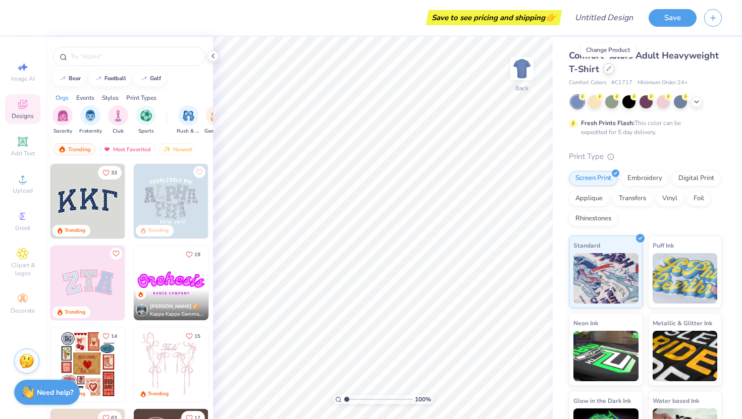
click at [608, 71] on div at bounding box center [608, 68] width 11 height 11
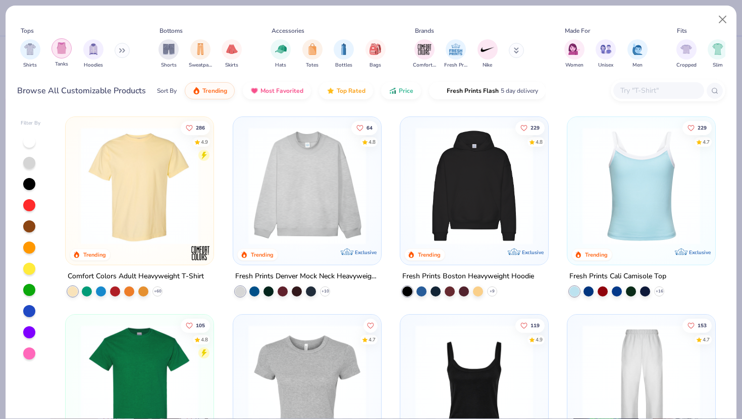
click at [63, 52] on img "filter for Tanks" at bounding box center [61, 48] width 11 height 12
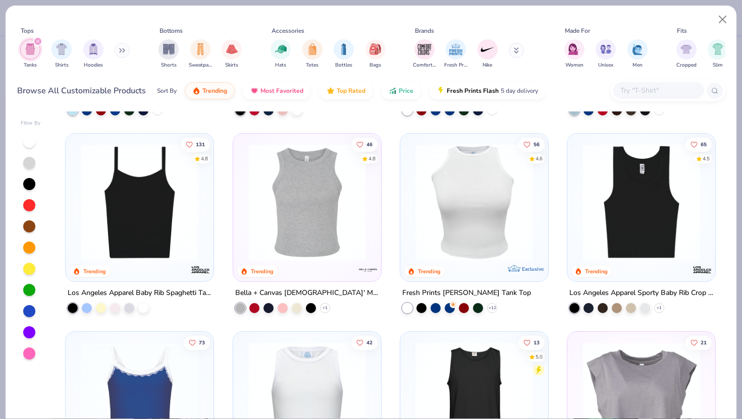
scroll to position [181, 0]
click at [124, 216] on img at bounding box center [140, 203] width 128 height 118
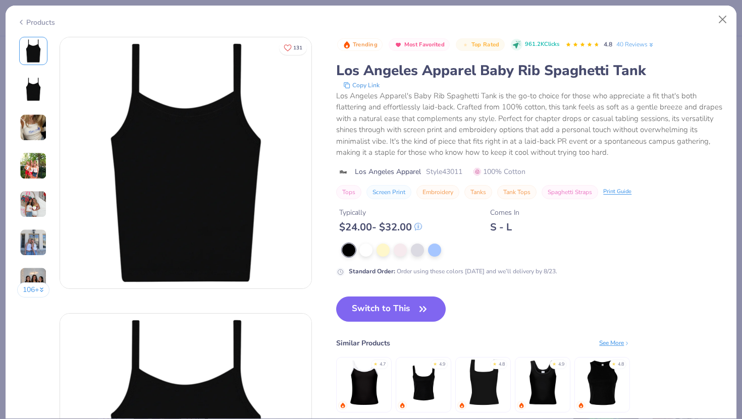
click at [33, 123] on img at bounding box center [33, 127] width 27 height 27
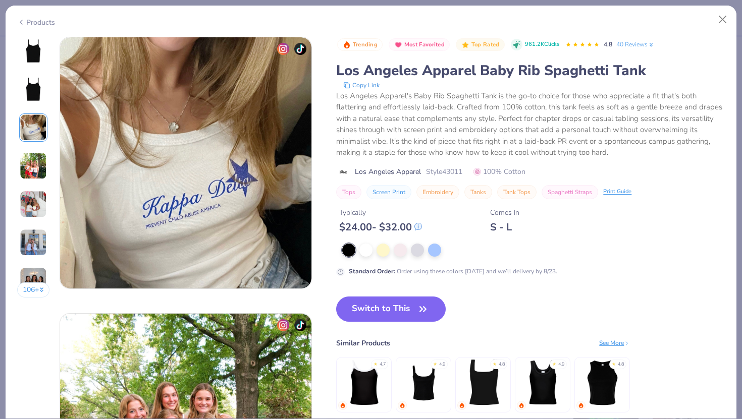
click at [33, 168] on img at bounding box center [33, 165] width 27 height 27
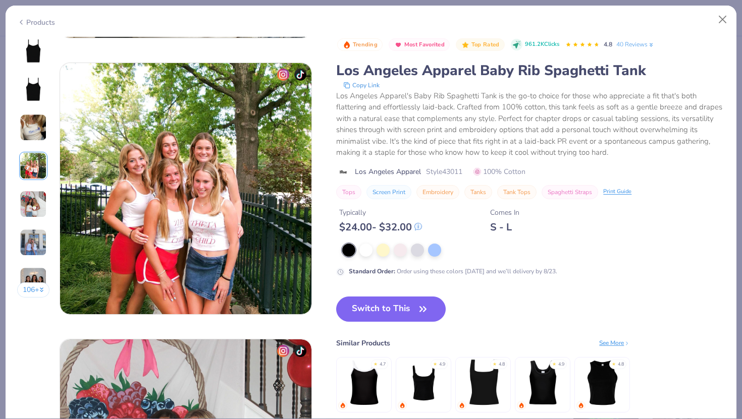
scroll to position [830, 0]
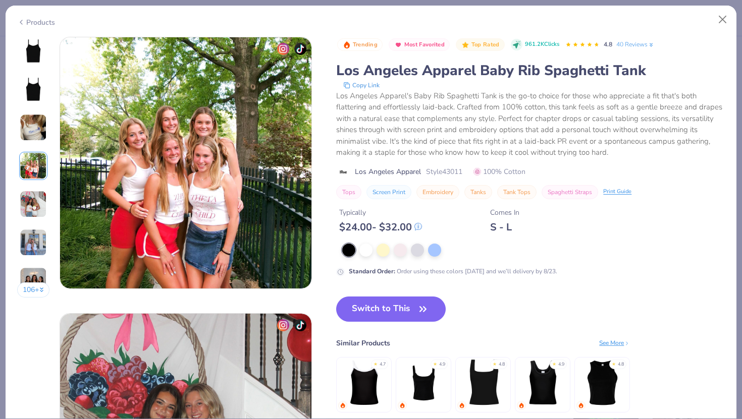
click at [34, 203] on img at bounding box center [33, 204] width 27 height 27
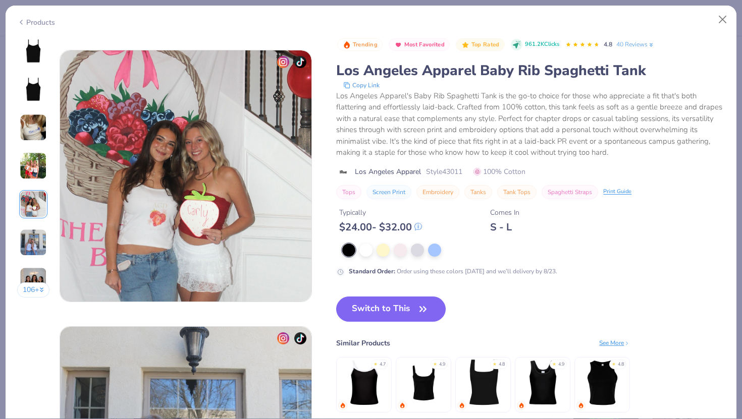
scroll to position [1106, 0]
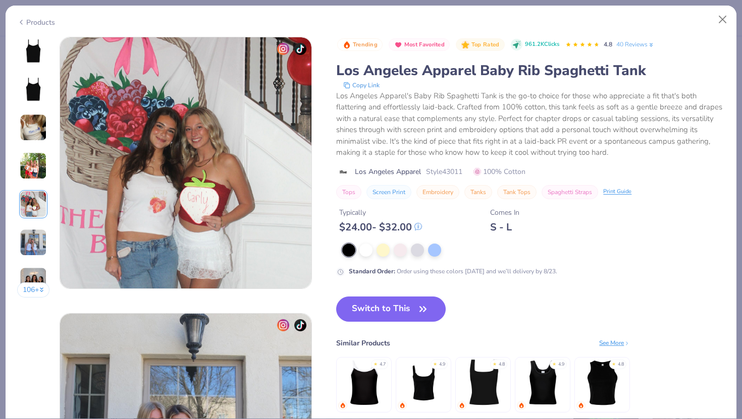
click at [35, 242] on img at bounding box center [33, 242] width 27 height 27
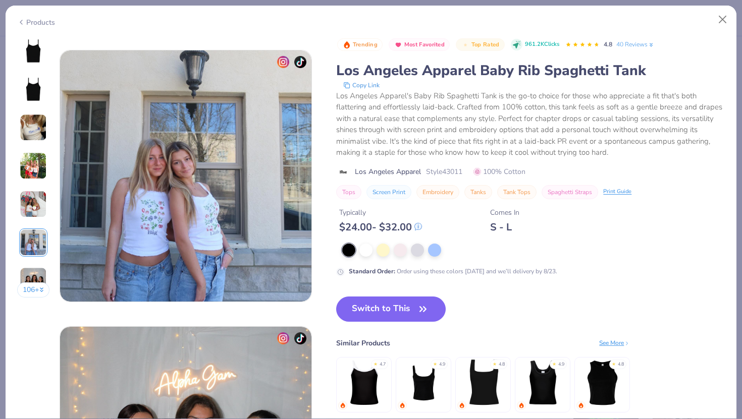
scroll to position [1383, 0]
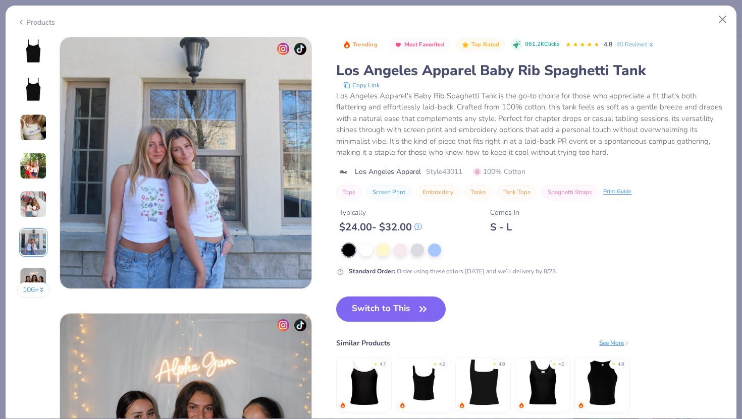
click at [36, 273] on img at bounding box center [33, 280] width 27 height 27
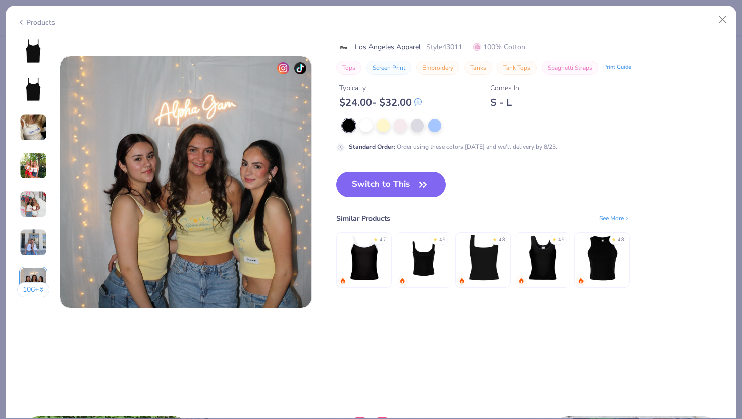
scroll to position [1660, 0]
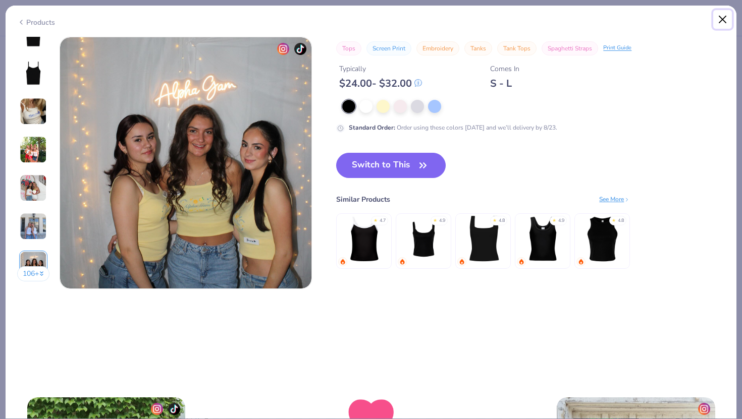
click at [722, 22] on button "Close" at bounding box center [722, 19] width 19 height 19
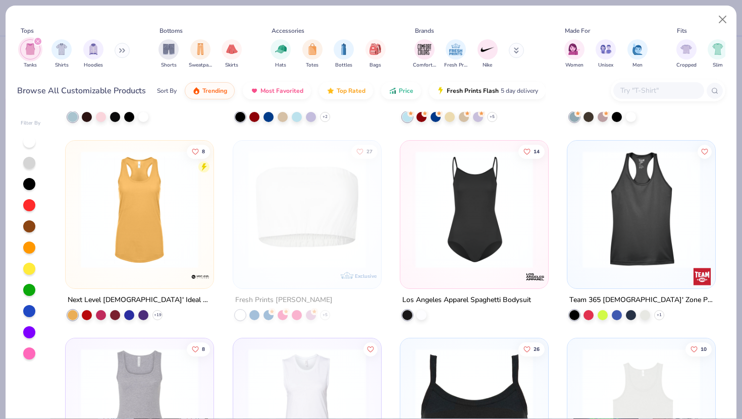
scroll to position [1164, 0]
click at [479, 228] on img at bounding box center [474, 210] width 128 height 118
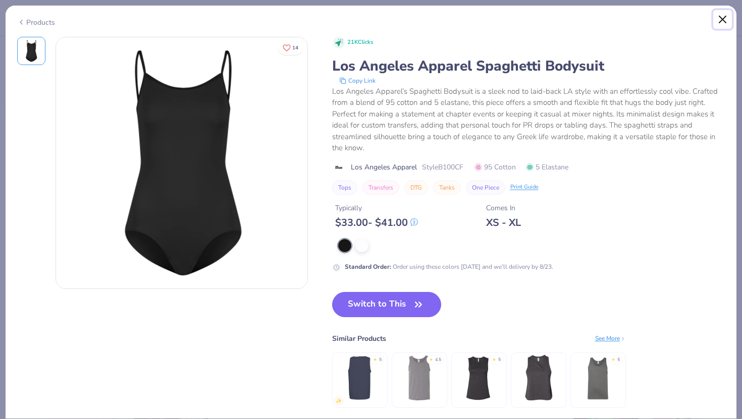
click at [724, 20] on button "Close" at bounding box center [722, 19] width 19 height 19
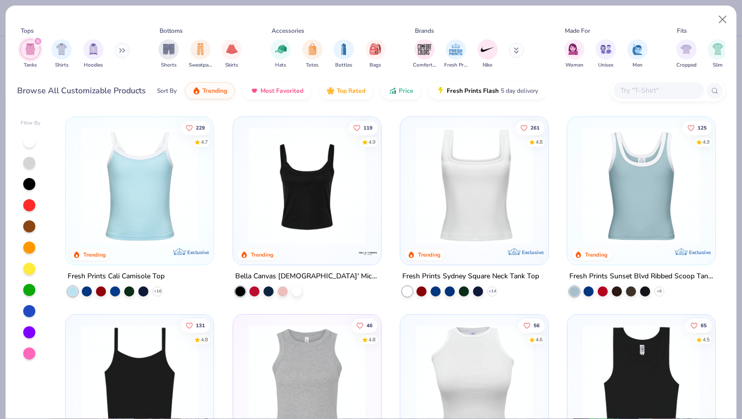
scroll to position [1, 0]
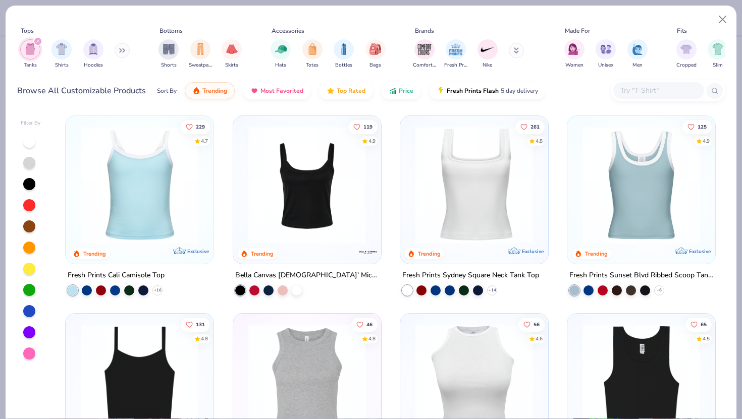
click at [137, 195] on img at bounding box center [140, 185] width 128 height 118
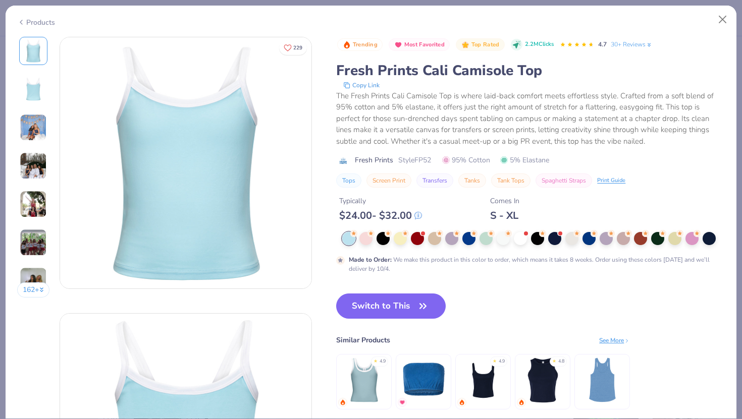
click at [35, 135] on img at bounding box center [33, 127] width 27 height 27
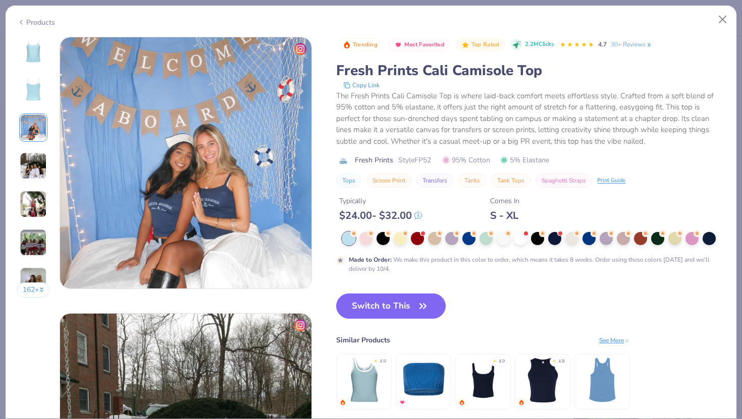
click at [35, 164] on img at bounding box center [33, 165] width 27 height 27
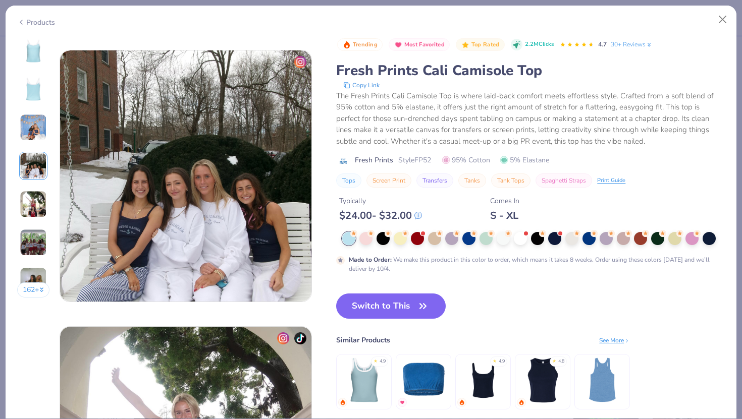
scroll to position [830, 0]
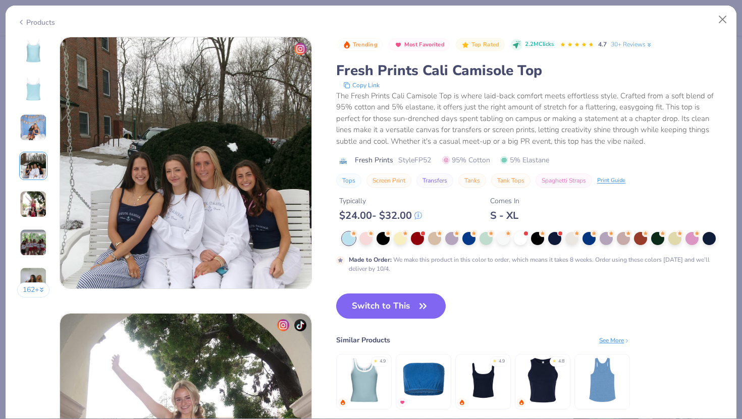
click at [35, 194] on img at bounding box center [33, 204] width 27 height 27
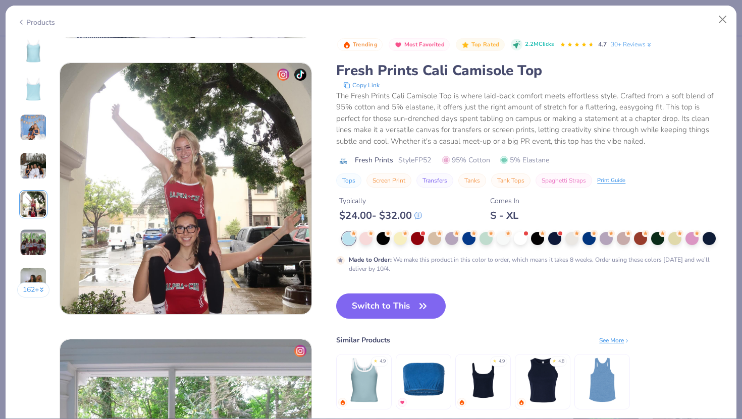
scroll to position [1106, 0]
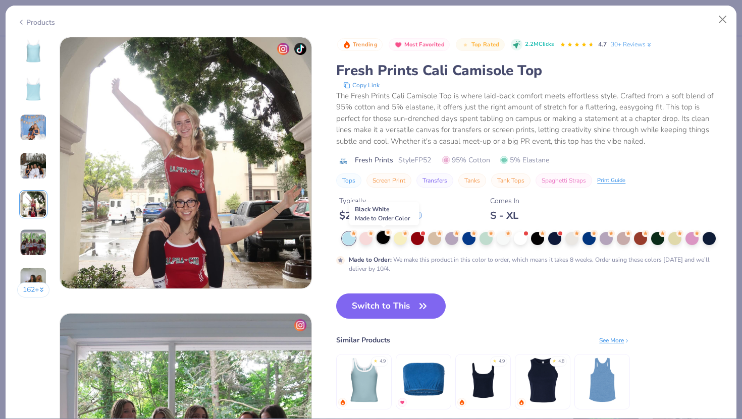
click at [382, 239] on div at bounding box center [383, 237] width 13 height 13
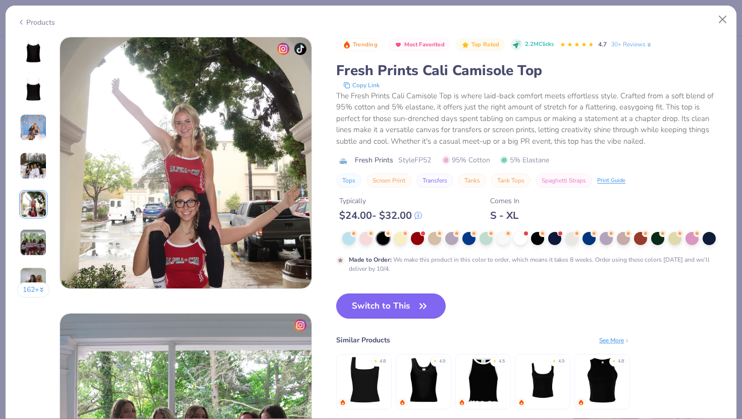
click at [41, 55] on img at bounding box center [33, 51] width 24 height 24
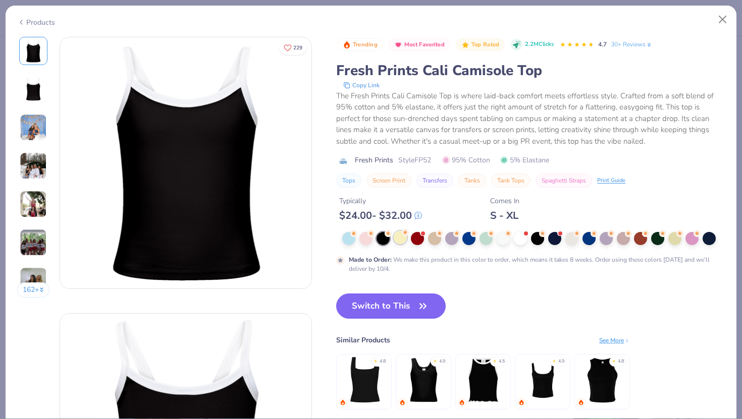
click at [406, 243] on div at bounding box center [400, 237] width 13 height 13
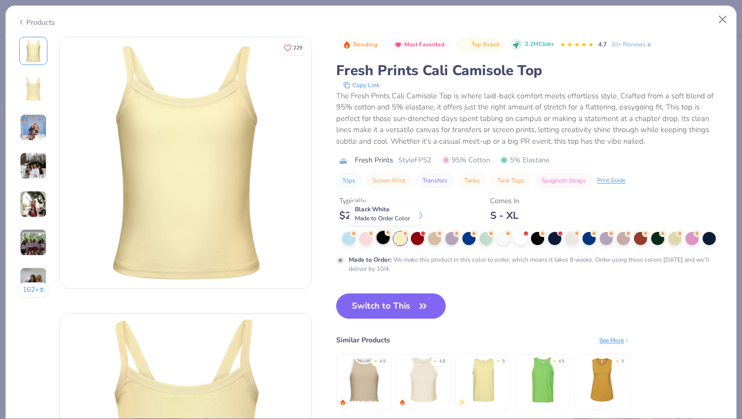
click at [380, 238] on div at bounding box center [383, 237] width 13 height 13
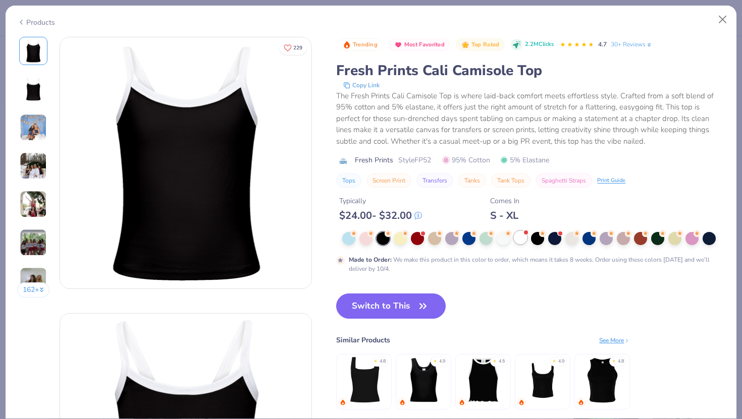
click at [515, 240] on div at bounding box center [520, 237] width 13 height 13
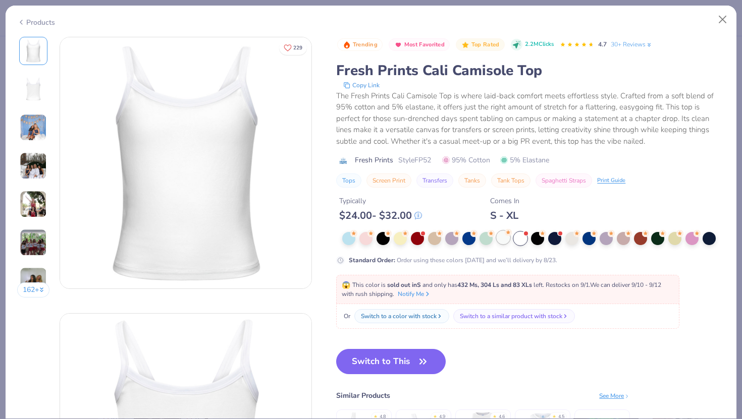
click at [498, 239] on div at bounding box center [503, 237] width 13 height 13
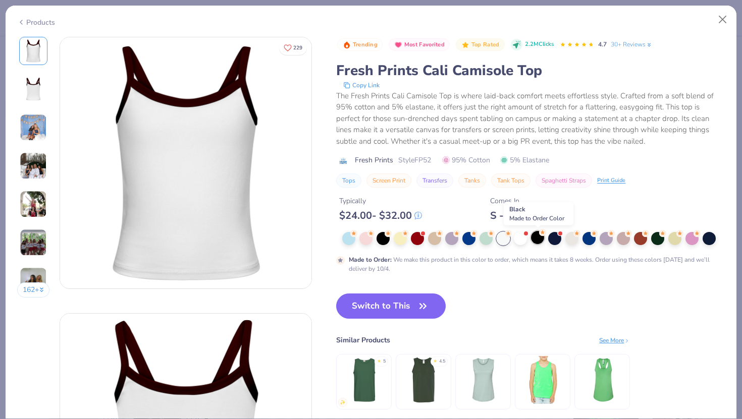
click at [544, 239] on div at bounding box center [537, 237] width 13 height 13
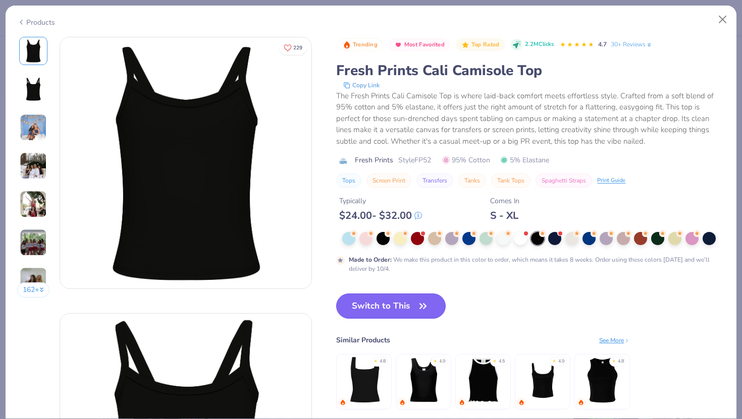
click at [393, 304] on button "Switch to This" at bounding box center [391, 306] width 110 height 25
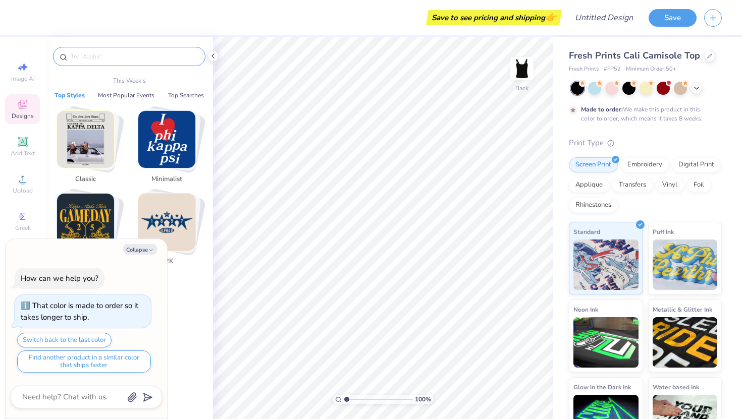
click at [116, 58] on input "text" at bounding box center [134, 56] width 129 height 10
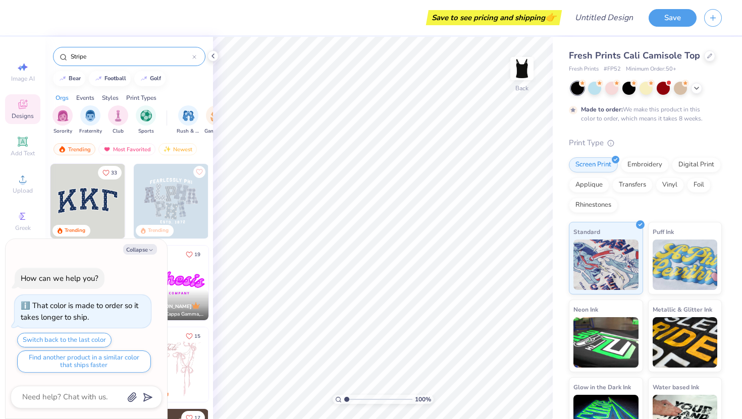
type input "Stripe"
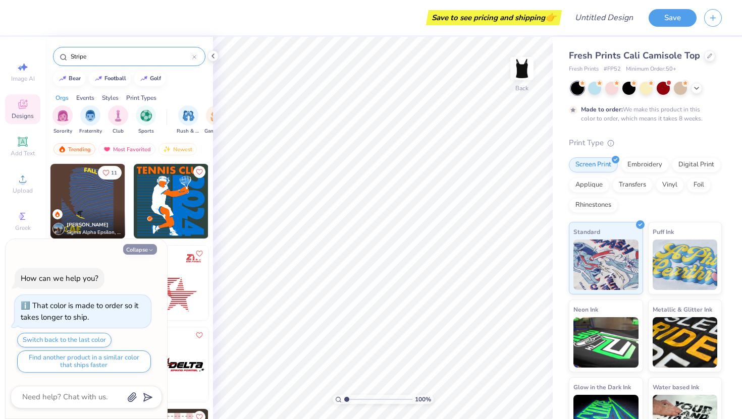
click at [150, 247] on icon "button" at bounding box center [151, 250] width 6 height 6
type textarea "x"
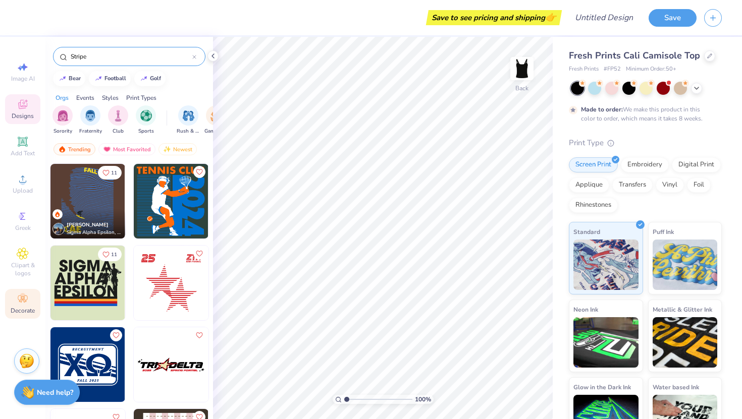
click at [16, 298] on div "Decorate" at bounding box center [22, 304] width 35 height 30
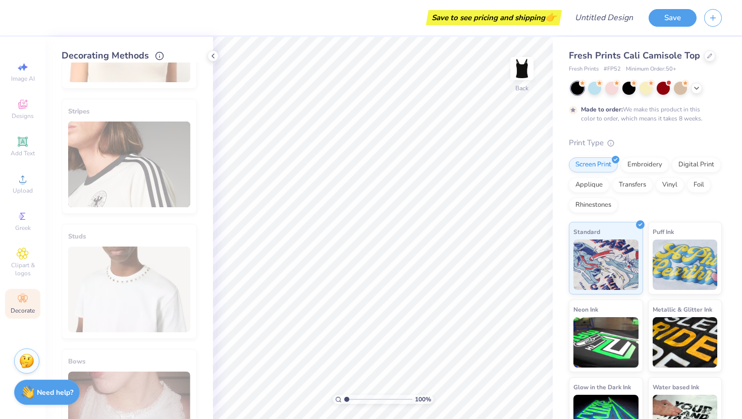
scroll to position [346, 0]
click at [96, 185] on div "Stripes" at bounding box center [129, 157] width 135 height 115
click at [211, 54] on icon at bounding box center [213, 56] width 8 height 8
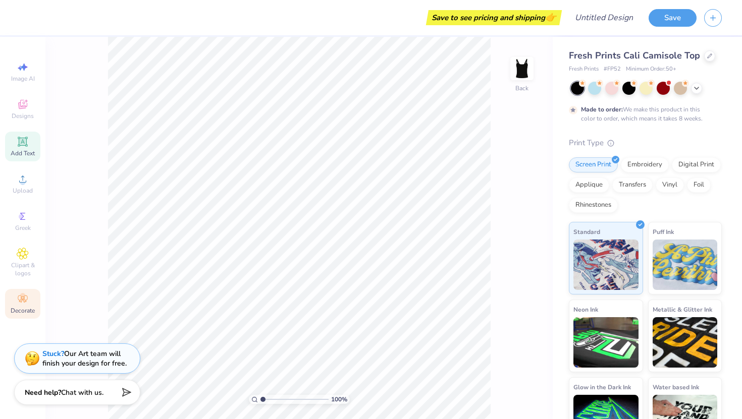
click at [27, 154] on span "Add Text" at bounding box center [23, 153] width 24 height 8
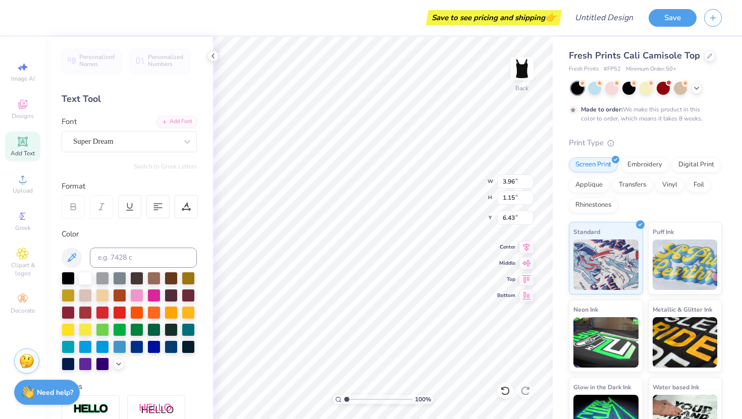
scroll to position [0, 0]
type textarea "T"
type textarea "U C F"
click at [176, 138] on div "Super Dream" at bounding box center [125, 142] width 106 height 16
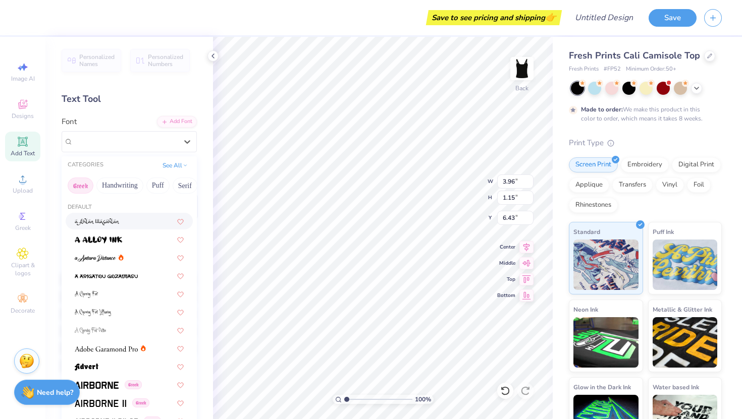
click at [80, 188] on button "Greek" at bounding box center [81, 186] width 26 height 16
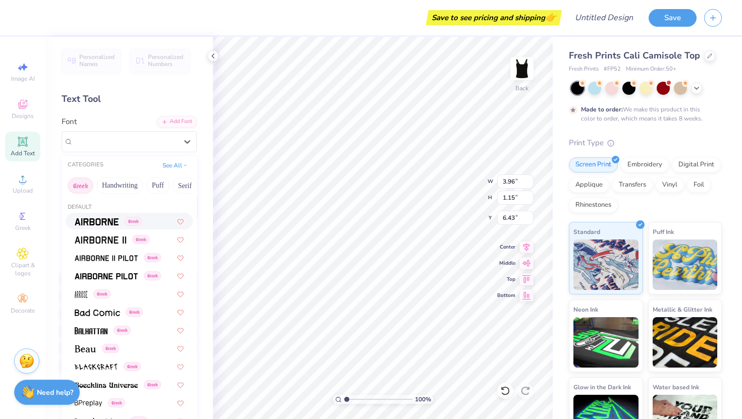
click at [108, 224] on img at bounding box center [97, 222] width 44 height 7
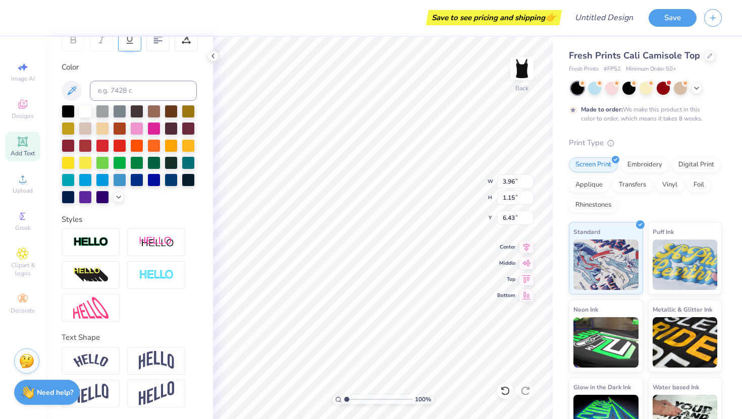
scroll to position [167, 0]
click at [151, 281] on img at bounding box center [156, 276] width 35 height 12
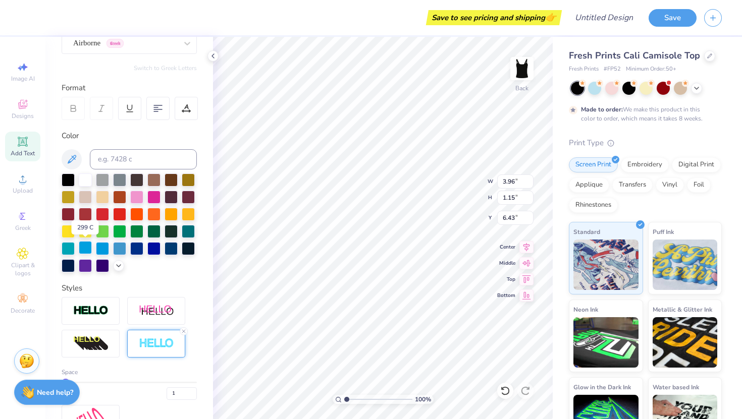
scroll to position [95, 0]
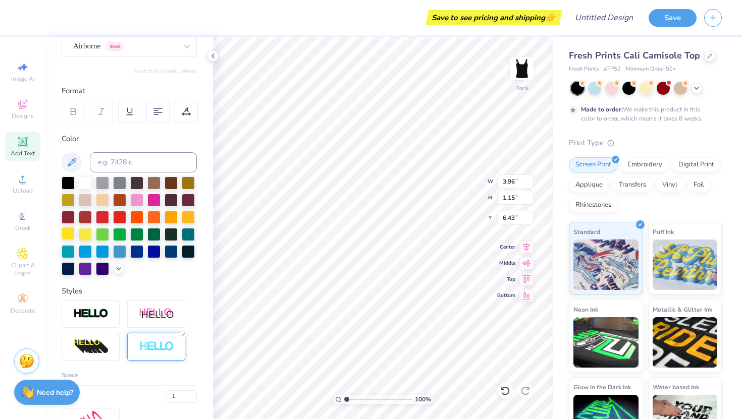
click at [68, 232] on div at bounding box center [68, 233] width 13 height 13
click at [68, 195] on div at bounding box center [68, 199] width 13 height 13
click at [64, 235] on div at bounding box center [68, 233] width 13 height 13
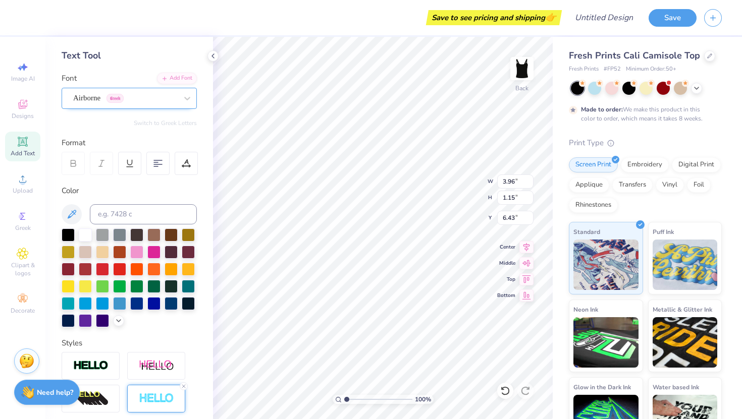
scroll to position [0, 0]
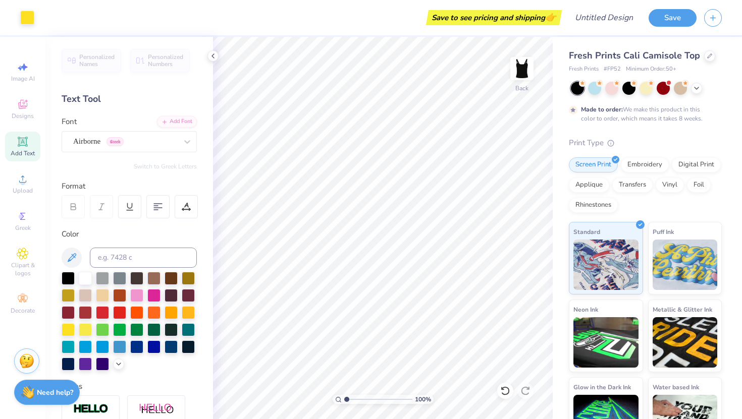
click at [21, 137] on icon at bounding box center [23, 142] width 12 height 12
type input "3.76"
paste textarea "U C F"
type textarea "U"
type textarea "U C F"
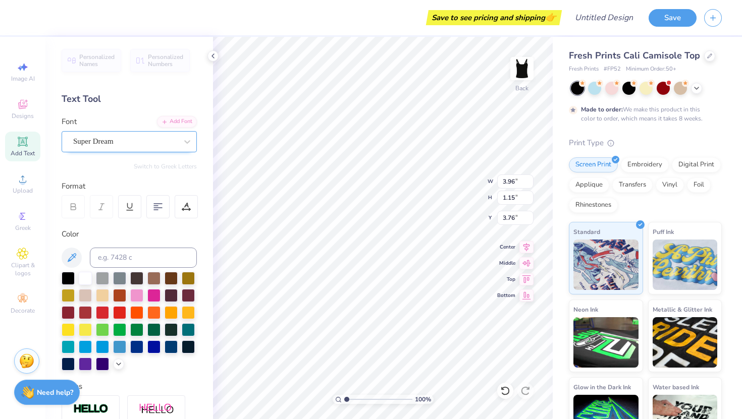
click at [141, 149] on div "Super Dream" at bounding box center [129, 141] width 135 height 21
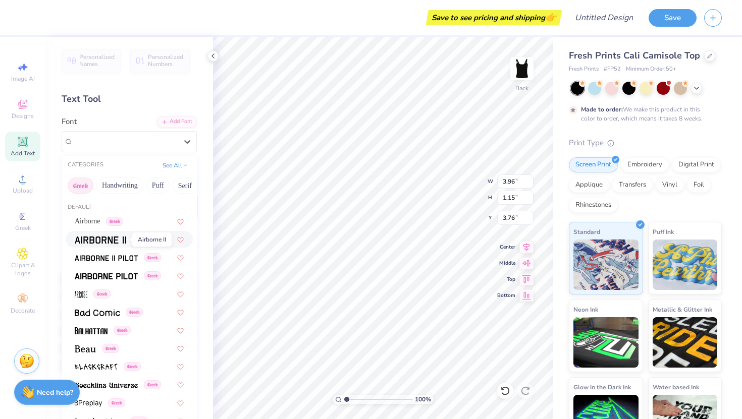
click at [111, 241] on img at bounding box center [100, 240] width 51 height 7
click at [181, 142] on div at bounding box center [187, 142] width 18 height 18
click at [100, 218] on span "Airborne" at bounding box center [88, 221] width 26 height 11
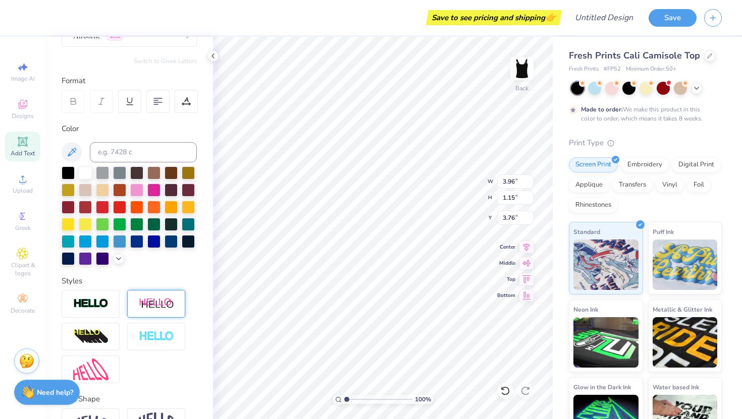
scroll to position [100, 0]
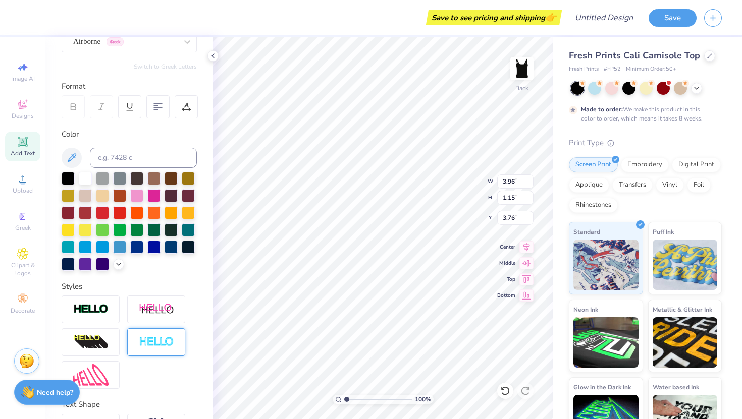
click at [152, 340] on img at bounding box center [156, 343] width 35 height 12
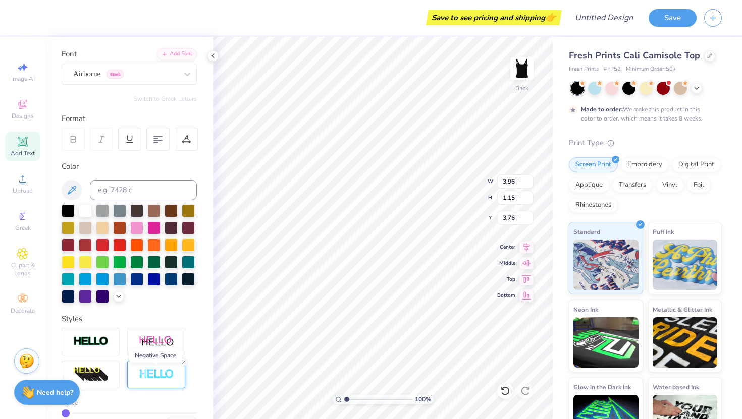
click at [152, 371] on img at bounding box center [156, 375] width 35 height 12
click at [181, 361] on icon at bounding box center [184, 362] width 6 height 6
click at [62, 227] on div at bounding box center [68, 227] width 13 height 13
type input "9.65"
type input "3.94"
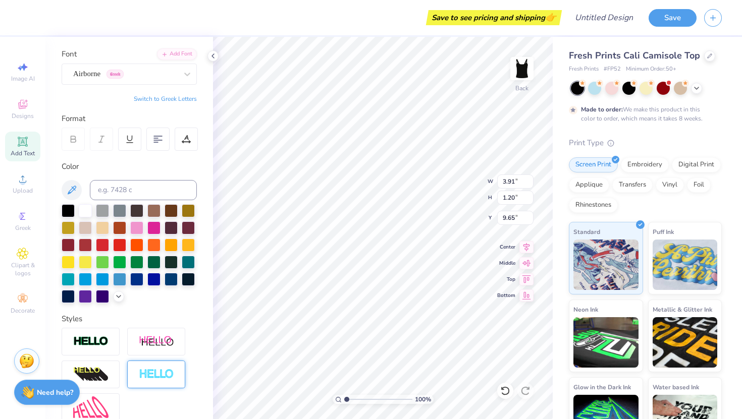
type input "1.22"
type input "2.22"
type input "6.56"
type input "2.03"
type input "2.32"
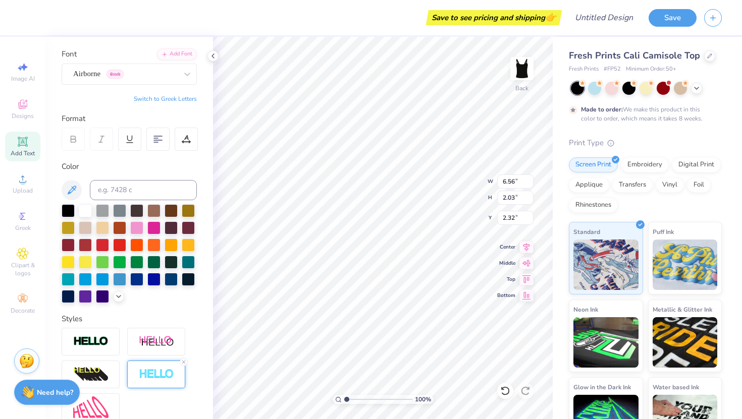
type input "3.91"
type input "1.20"
type input "2.74"
type input "6.50"
type input "1.99"
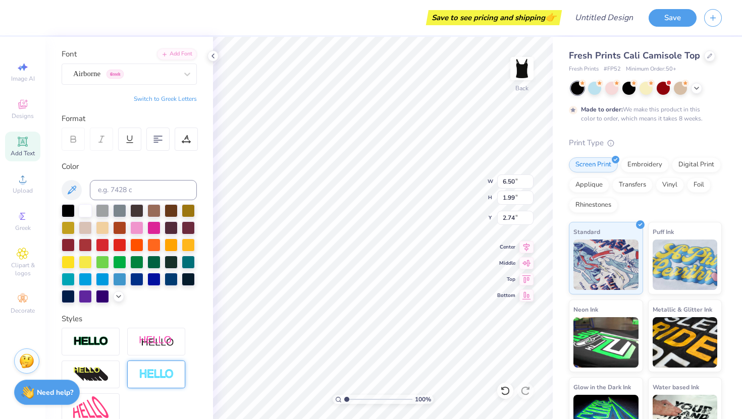
type input "2.37"
type input "6.33"
type input "1.94"
type input "2.32"
type input "6.56"
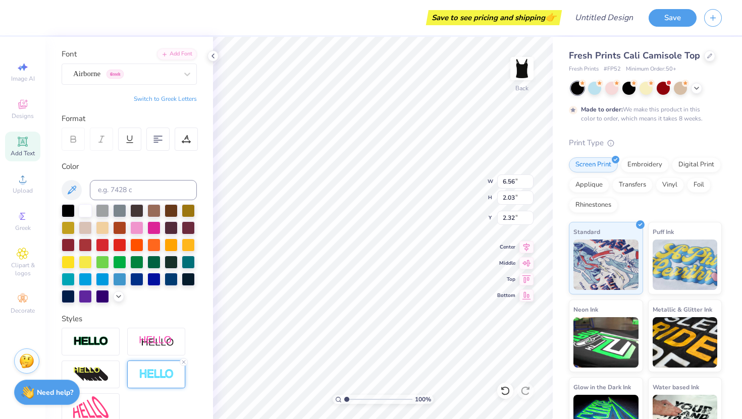
type input "2.03"
click at [76, 142] on icon at bounding box center [73, 139] width 9 height 9
click at [190, 209] on div at bounding box center [188, 209] width 13 height 13
click at [22, 224] on div "Greek" at bounding box center [22, 221] width 35 height 30
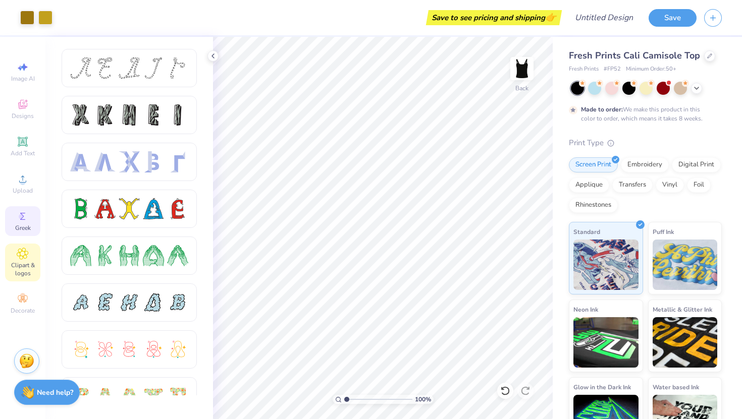
click at [22, 258] on icon at bounding box center [23, 254] width 12 height 12
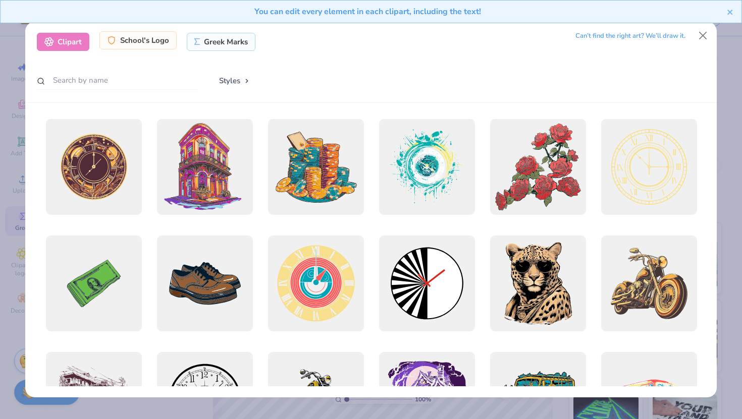
click at [148, 37] on div "School's Logo" at bounding box center [137, 40] width 77 height 18
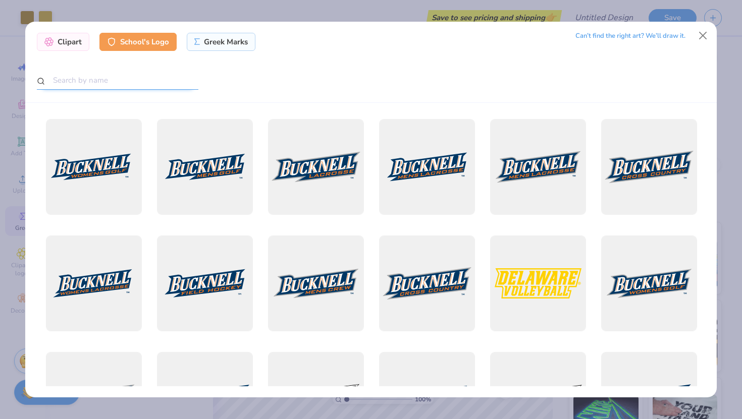
click at [131, 82] on input "text" at bounding box center [118, 80] width 162 height 19
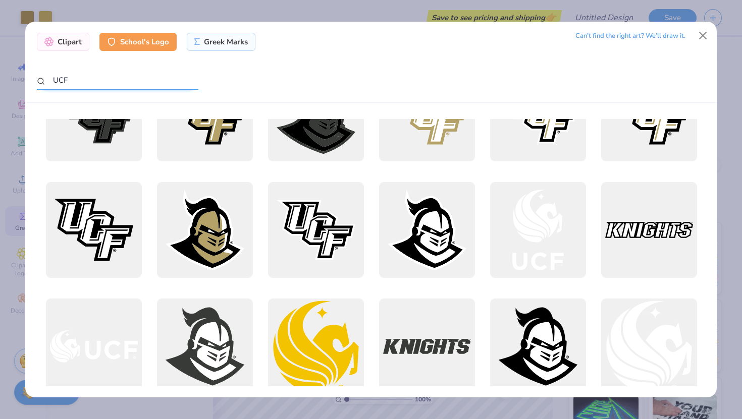
scroll to position [163, 0]
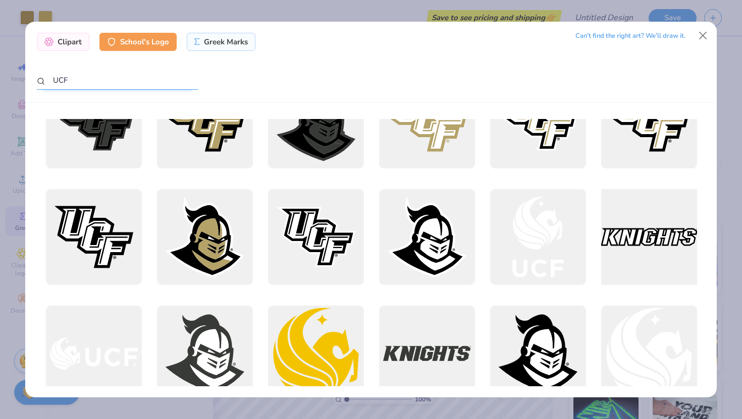
type input "UCF"
click at [650, 242] on div at bounding box center [648, 237] width 105 height 105
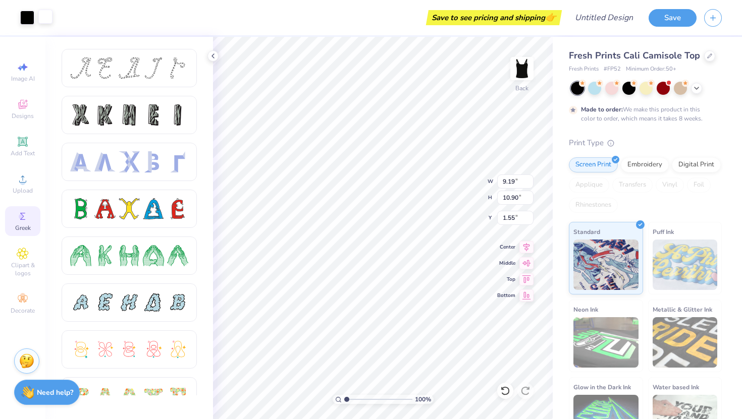
click at [44, 17] on div at bounding box center [45, 17] width 14 height 14
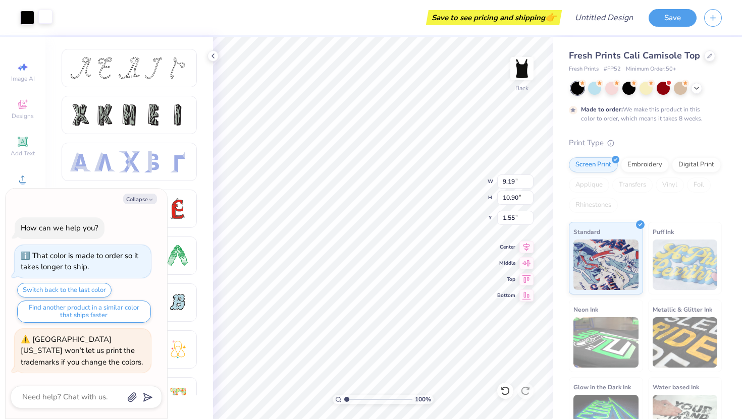
click at [47, 21] on div at bounding box center [45, 17] width 14 height 14
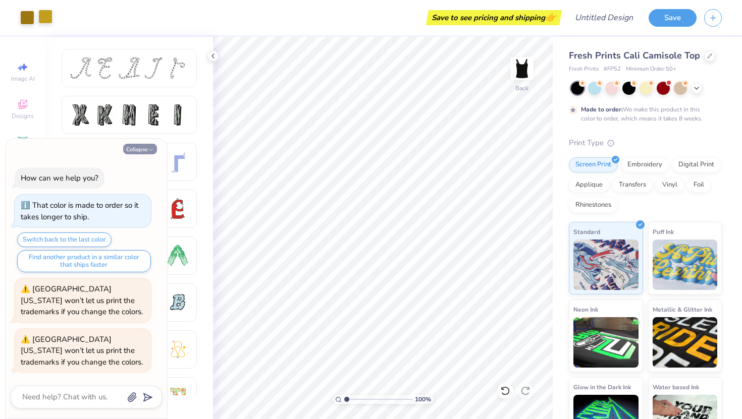
click at [152, 150] on icon "button" at bounding box center [151, 150] width 6 height 6
type textarea "x"
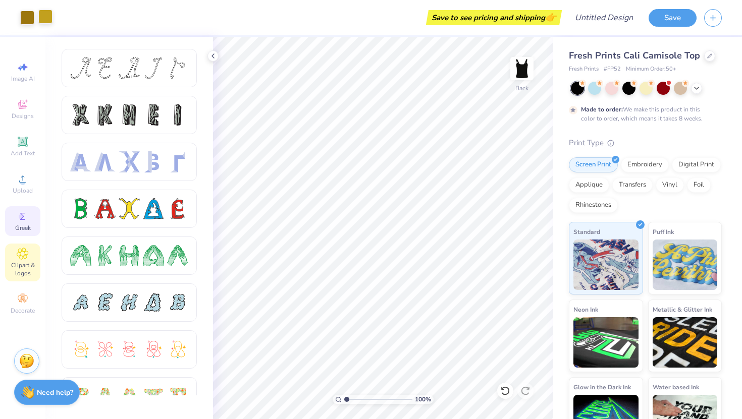
click at [31, 257] on div "Clipart & logos" at bounding box center [22, 263] width 35 height 38
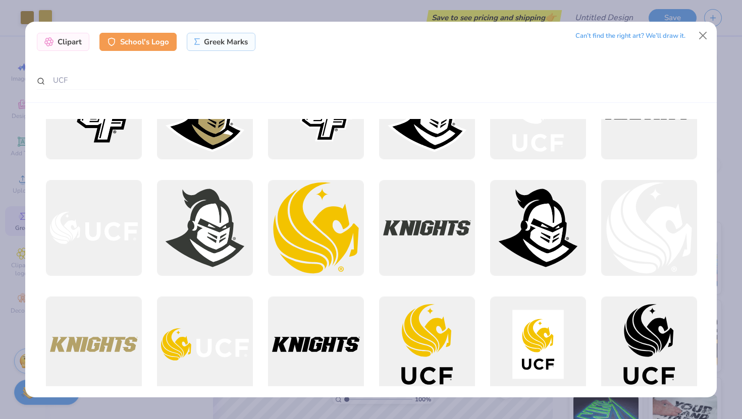
scroll to position [288, 0]
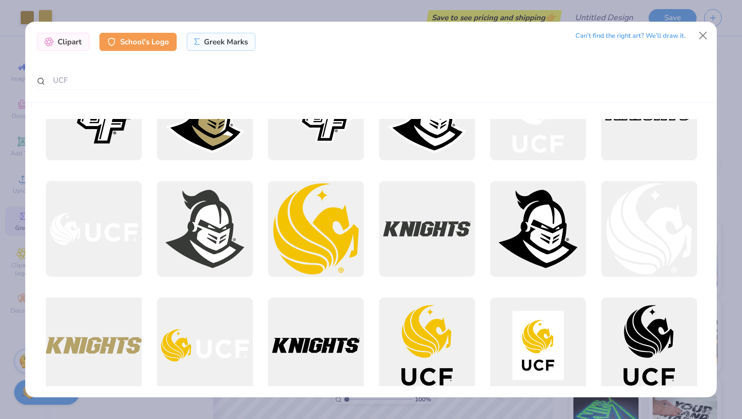
click at [106, 349] on div at bounding box center [93, 345] width 105 height 105
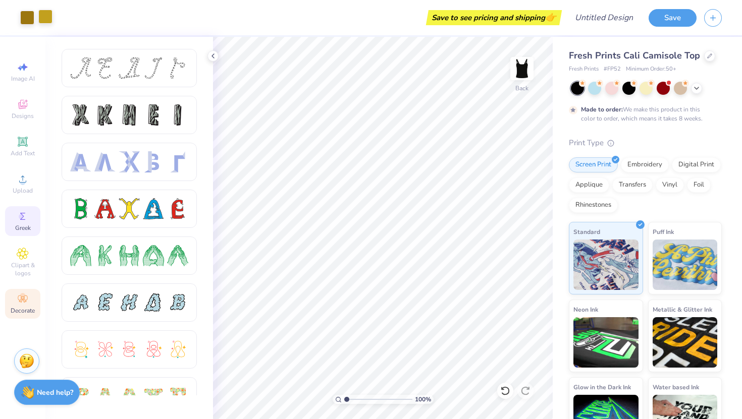
click at [20, 317] on div "Decorate" at bounding box center [22, 304] width 35 height 30
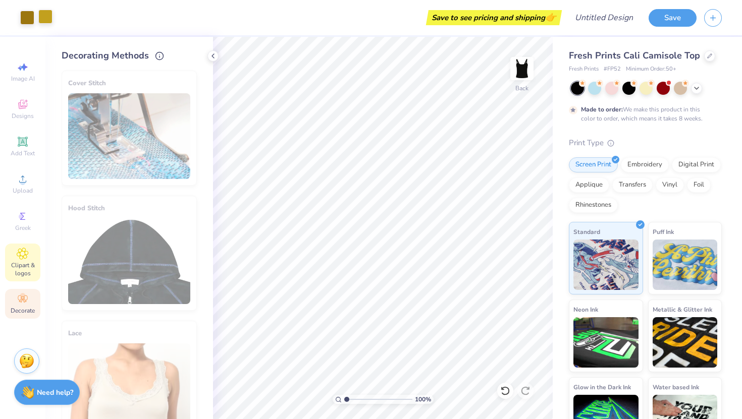
click at [22, 272] on span "Clipart & logos" at bounding box center [22, 269] width 35 height 16
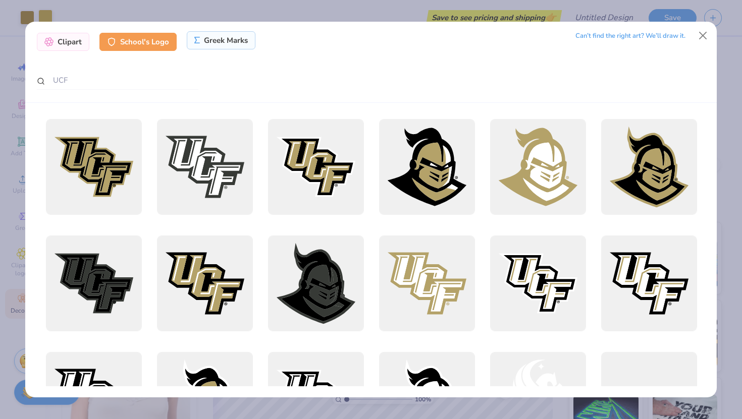
click at [220, 38] on div "Greek Marks" at bounding box center [221, 40] width 69 height 18
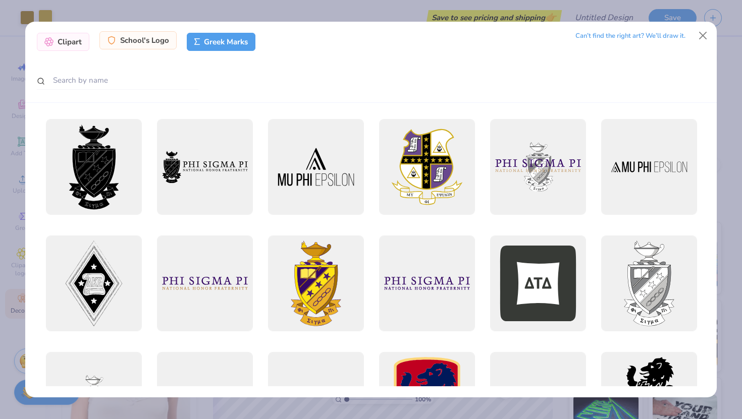
click at [156, 43] on div "School's Logo" at bounding box center [137, 40] width 77 height 18
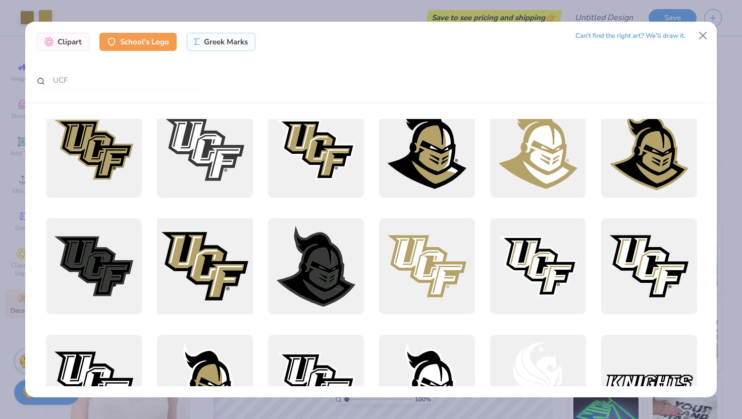
scroll to position [18, 0]
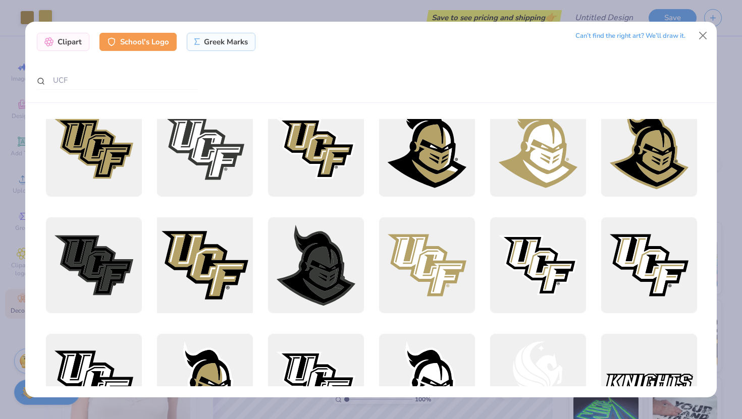
click at [214, 271] on div at bounding box center [204, 265] width 105 height 105
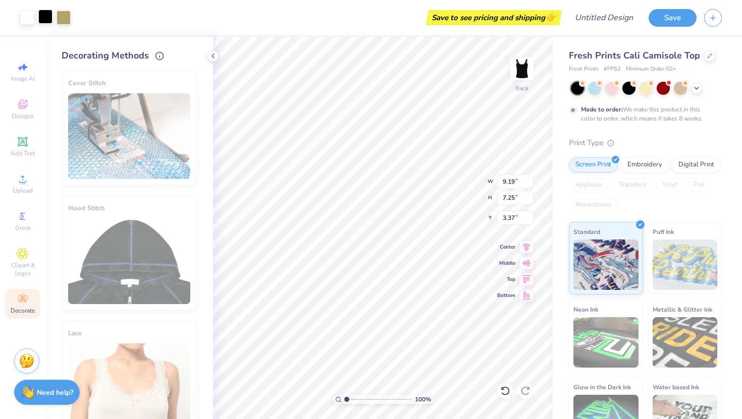
type input "6.33"
type input "1.94"
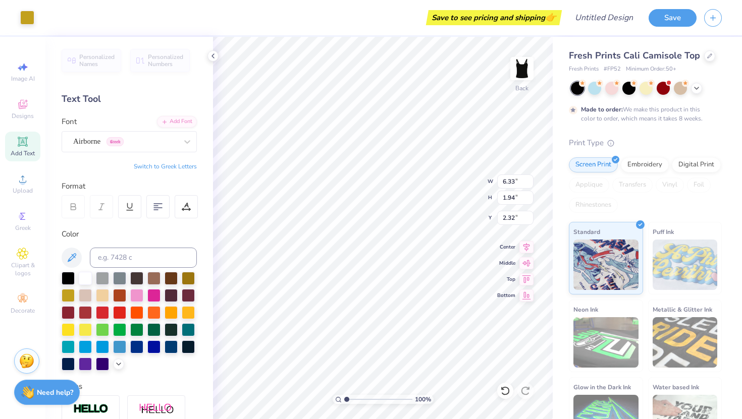
type input "2.40"
type input "5.02"
type input "3.96"
type input "1.29"
type input "6.45"
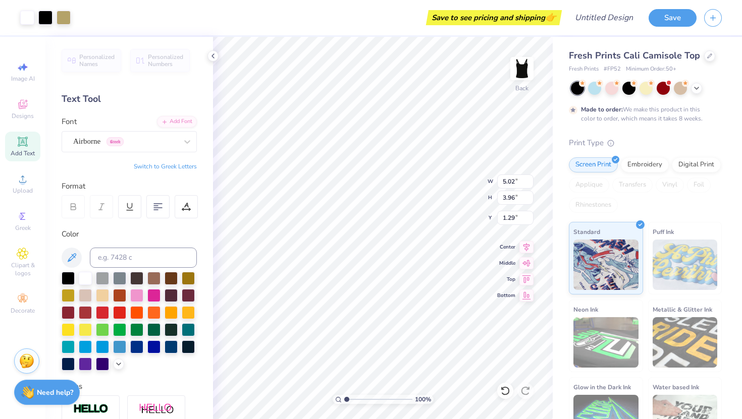
type input "5.09"
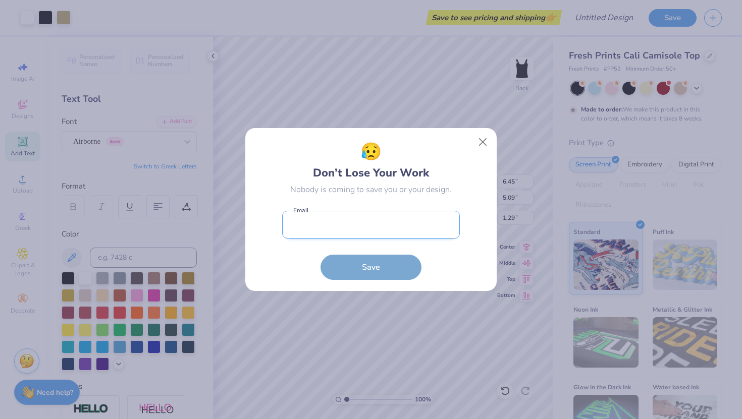
click at [394, 222] on body "Art colors Save to see pricing and shipping 👉 Design Title Save Image AI Design…" at bounding box center [371, 209] width 742 height 419
click at [477, 145] on button "Close" at bounding box center [482, 142] width 19 height 19
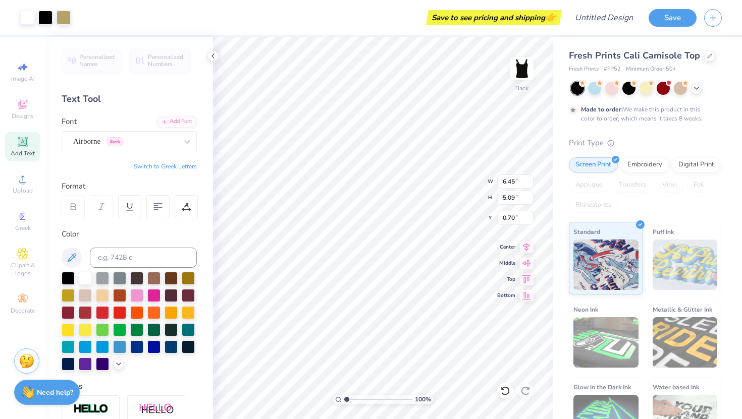
type input "0.68"
click at [18, 184] on icon at bounding box center [23, 179] width 12 height 12
click at [649, 165] on div "Embroidery" at bounding box center [645, 163] width 48 height 15
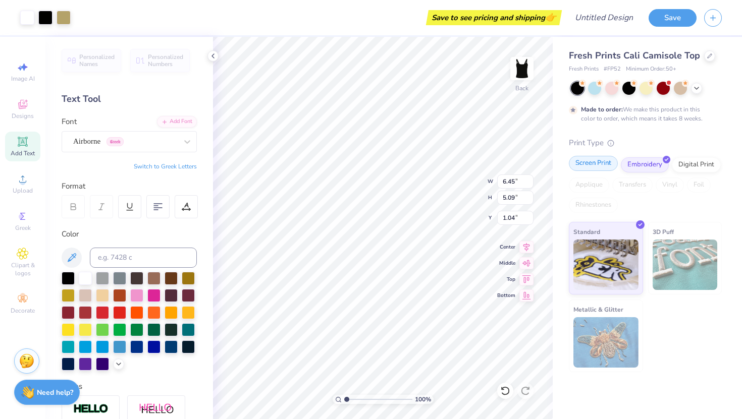
click at [592, 163] on div "Screen Print" at bounding box center [593, 163] width 49 height 15
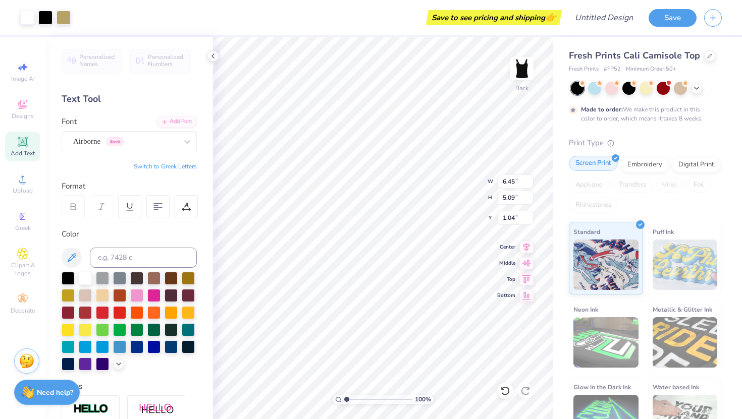
type input "0.79"
click at [691, 161] on div "Digital Print" at bounding box center [696, 163] width 49 height 15
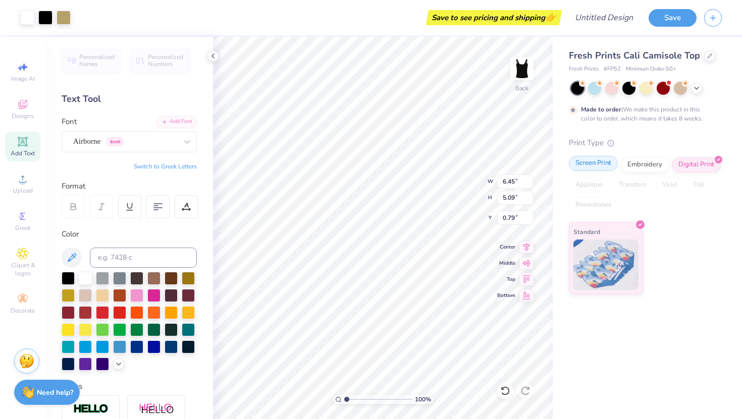
click at [599, 167] on div "Screen Print" at bounding box center [593, 163] width 49 height 15
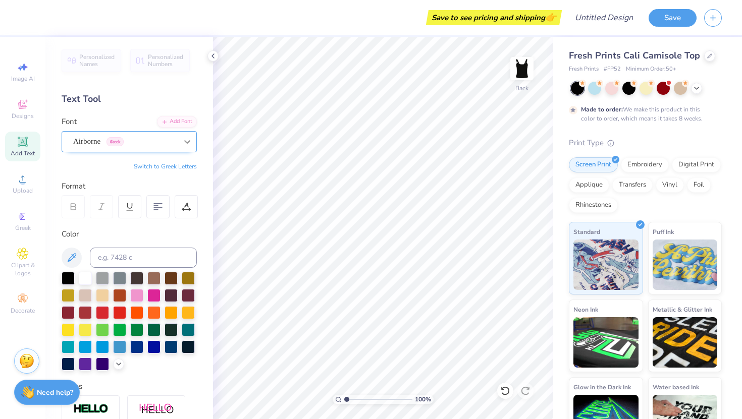
click at [185, 145] on icon at bounding box center [187, 142] width 10 height 10
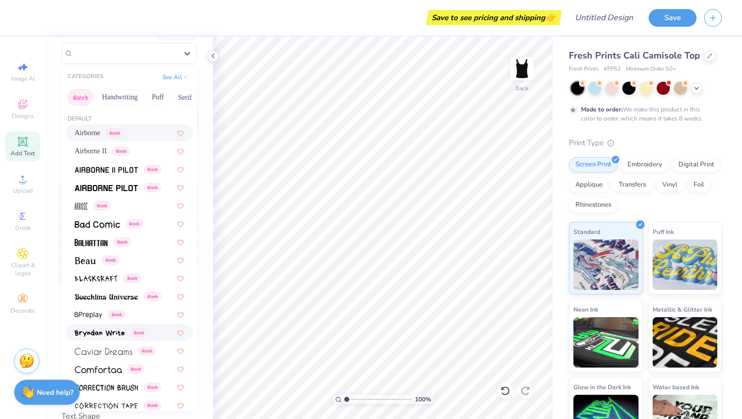
scroll to position [0, 0]
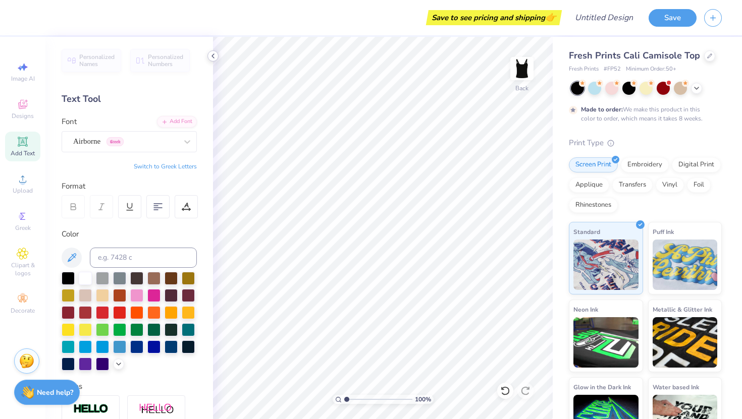
click at [215, 53] on icon at bounding box center [213, 56] width 8 height 8
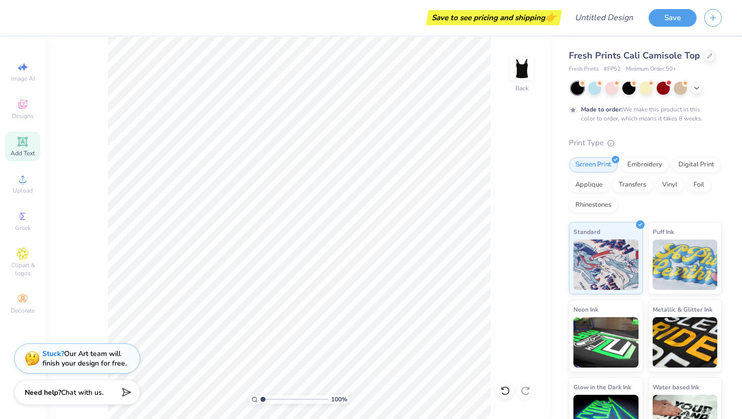
click at [24, 151] on span "Add Text" at bounding box center [23, 153] width 24 height 8
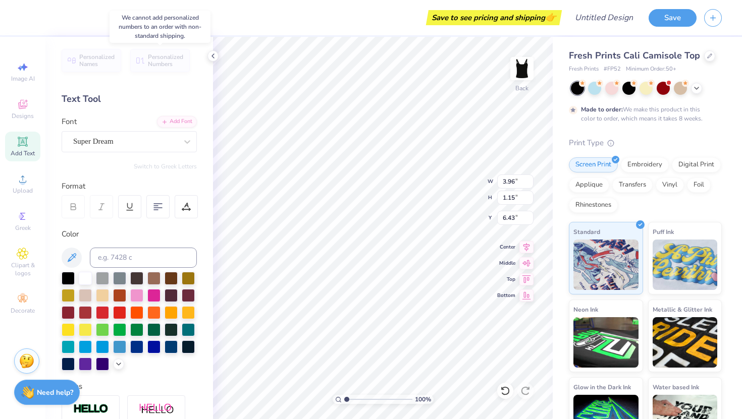
click at [148, 61] on span "Personalized Numbers" at bounding box center [166, 60] width 36 height 14
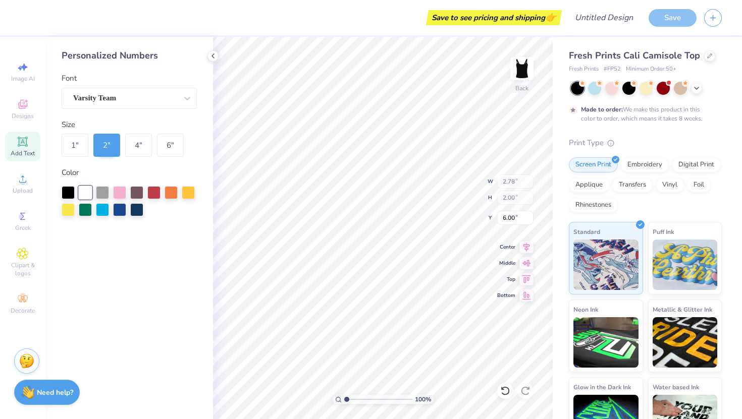
type input "2.78"
type input "2.00"
click at [80, 64] on div "Personalized Numbers Font Varsity Team Size 1 " 2 " 4 " 6 " Color" at bounding box center [129, 228] width 168 height 383
type input "4.43"
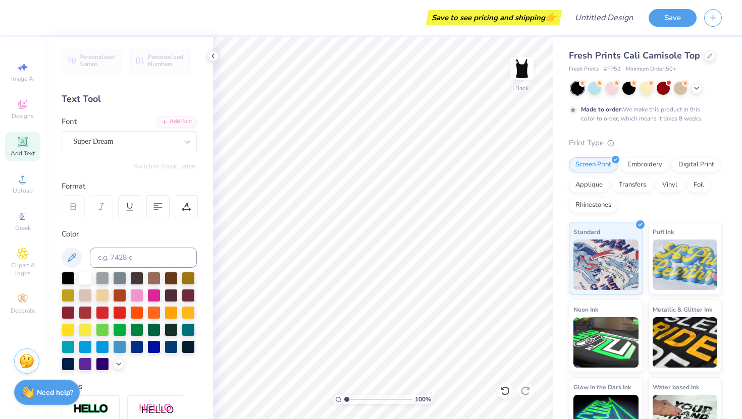
click at [103, 60] on span "Personalized Names" at bounding box center [97, 60] width 36 height 14
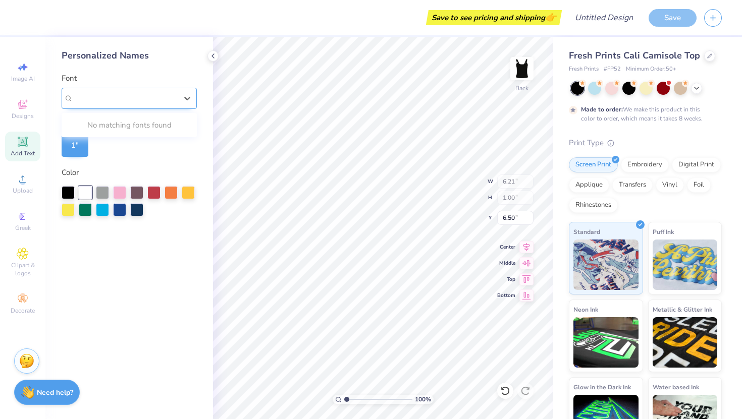
click at [121, 98] on div "Varsity Team" at bounding box center [125, 98] width 106 height 16
click at [140, 157] on div "Personalized Names Font 0 results available. Use Up and Down to choose options,…" at bounding box center [129, 228] width 168 height 383
type input "3.28"
click at [102, 95] on div "Varsity Team" at bounding box center [125, 98] width 106 height 16
type input "KNIGHTS"
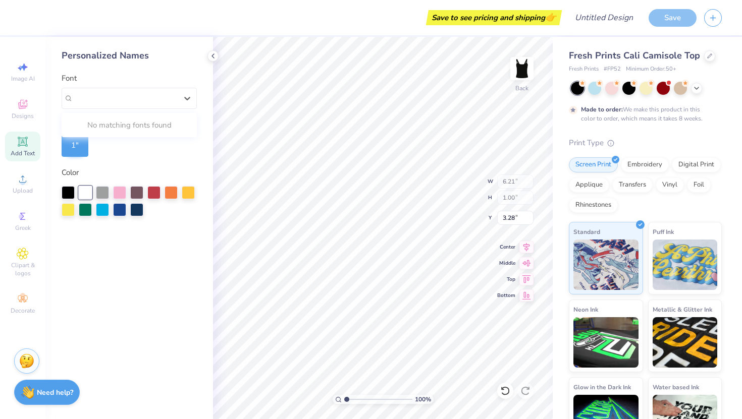
click at [179, 172] on div "Color" at bounding box center [129, 173] width 135 height 12
click at [74, 211] on div at bounding box center [68, 208] width 13 height 13
click at [192, 189] on div at bounding box center [188, 191] width 13 height 13
click at [64, 189] on div at bounding box center [68, 191] width 13 height 13
click at [87, 191] on div at bounding box center [85, 191] width 13 height 13
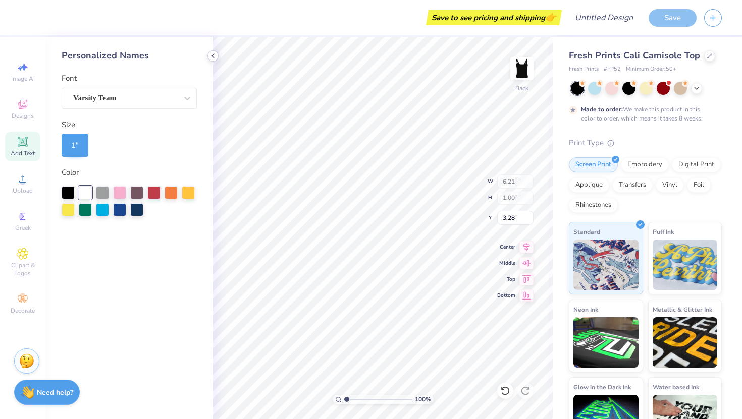
click at [211, 56] on icon at bounding box center [213, 56] width 8 height 8
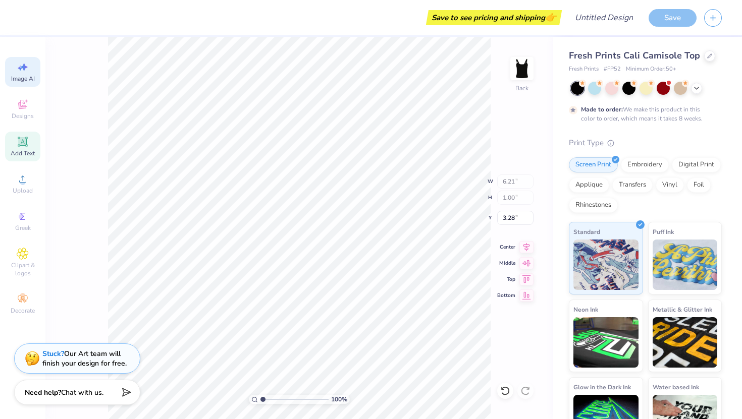
click at [19, 75] on span "Image AI" at bounding box center [23, 79] width 24 height 8
select select "4"
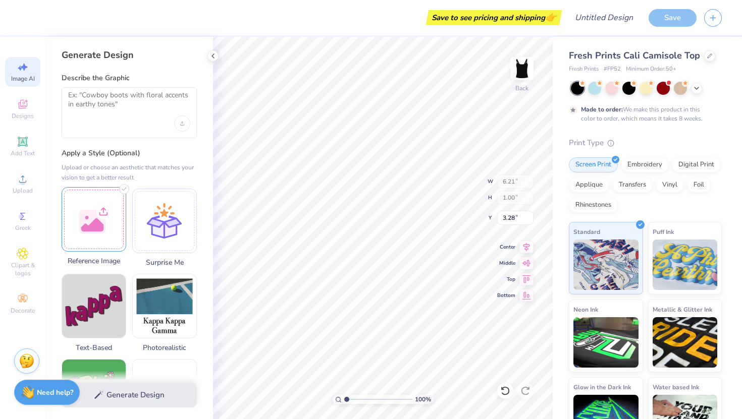
click at [87, 227] on div at bounding box center [94, 219] width 65 height 65
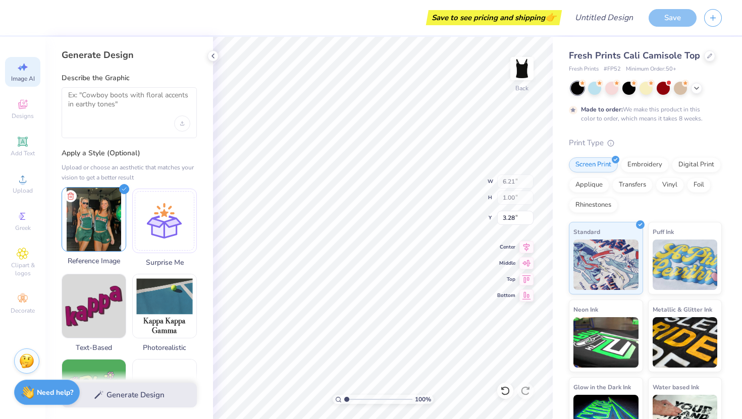
click at [105, 227] on img at bounding box center [94, 220] width 64 height 64
click at [139, 99] on textarea at bounding box center [129, 103] width 122 height 25
type input "3.29"
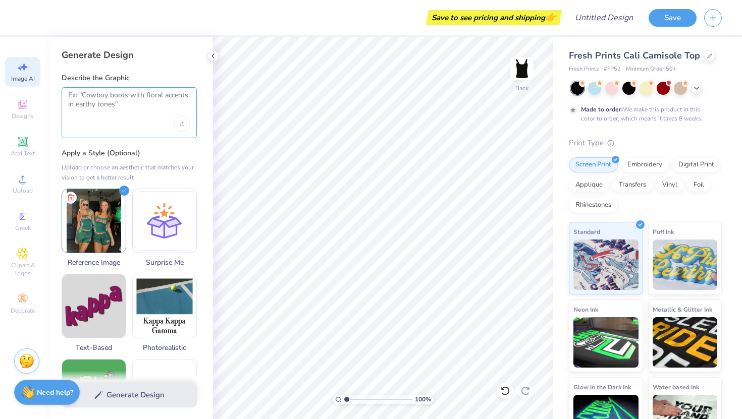
click at [157, 108] on textarea at bounding box center [129, 103] width 122 height 25
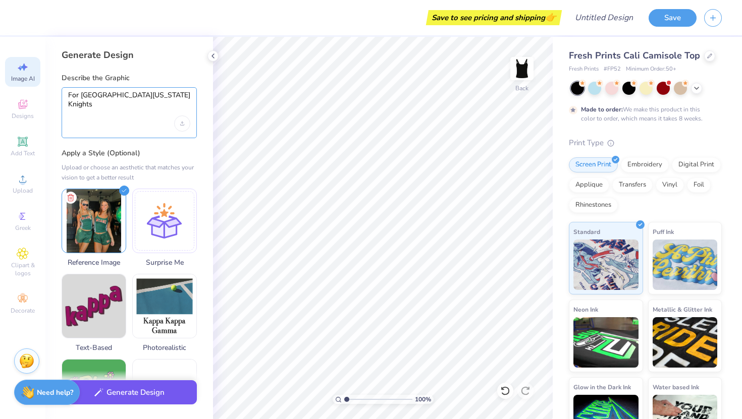
type textarea "For [GEOGRAPHIC_DATA][US_STATE] Knights"
click at [140, 397] on button "Generate Design" at bounding box center [129, 393] width 135 height 25
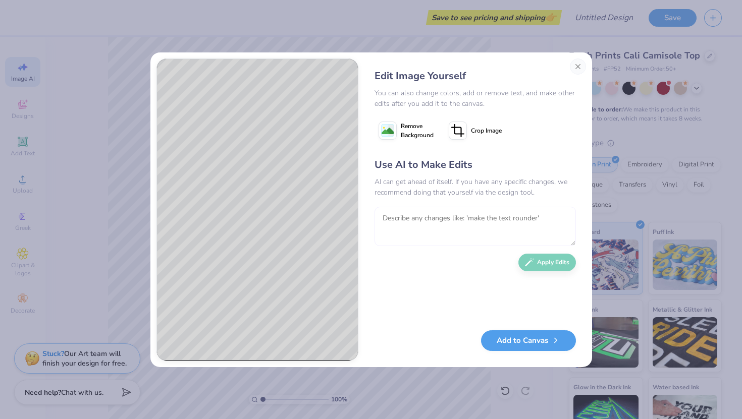
click at [454, 219] on textarea at bounding box center [474, 226] width 201 height 39
type textarea "I would like the text to say KNIGHTS with gold color on the inside, and white a…"
click at [547, 265] on button "Apply Edits" at bounding box center [547, 260] width 58 height 18
